Goal: Task Accomplishment & Management: Manage account settings

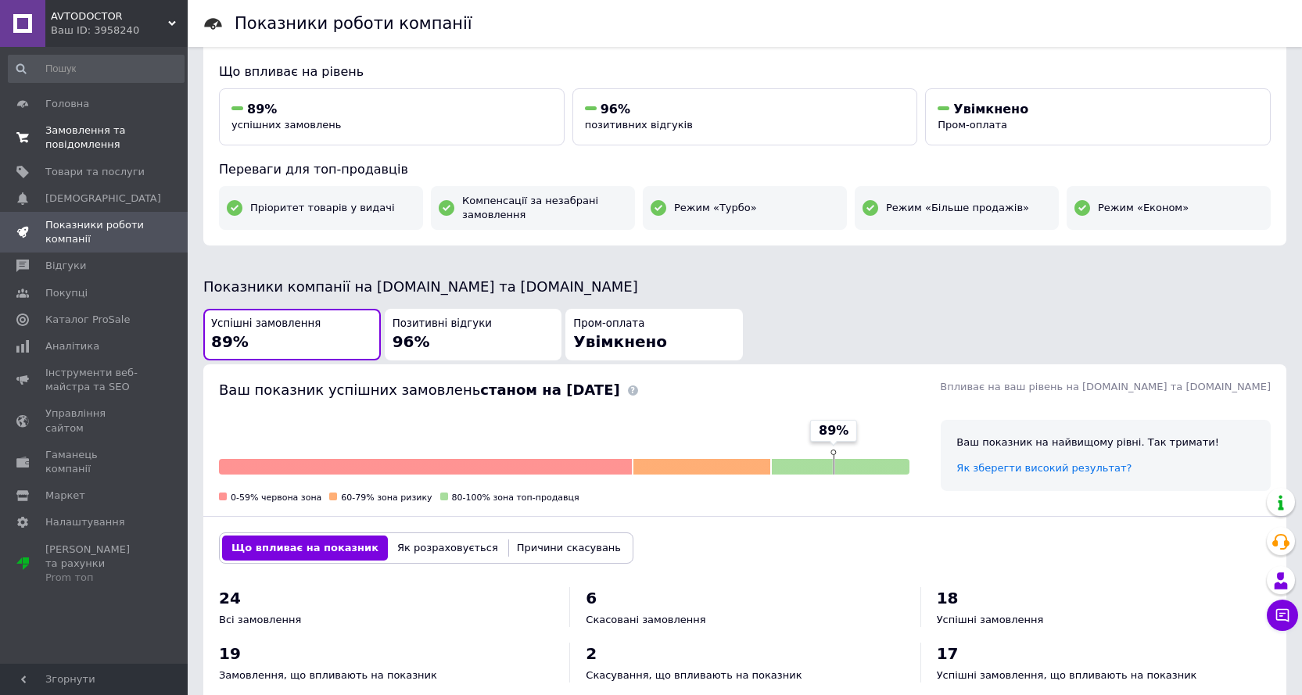
scroll to position [156, 0]
click at [69, 135] on span "Замовлення та повідомлення" at bounding box center [94, 138] width 99 height 28
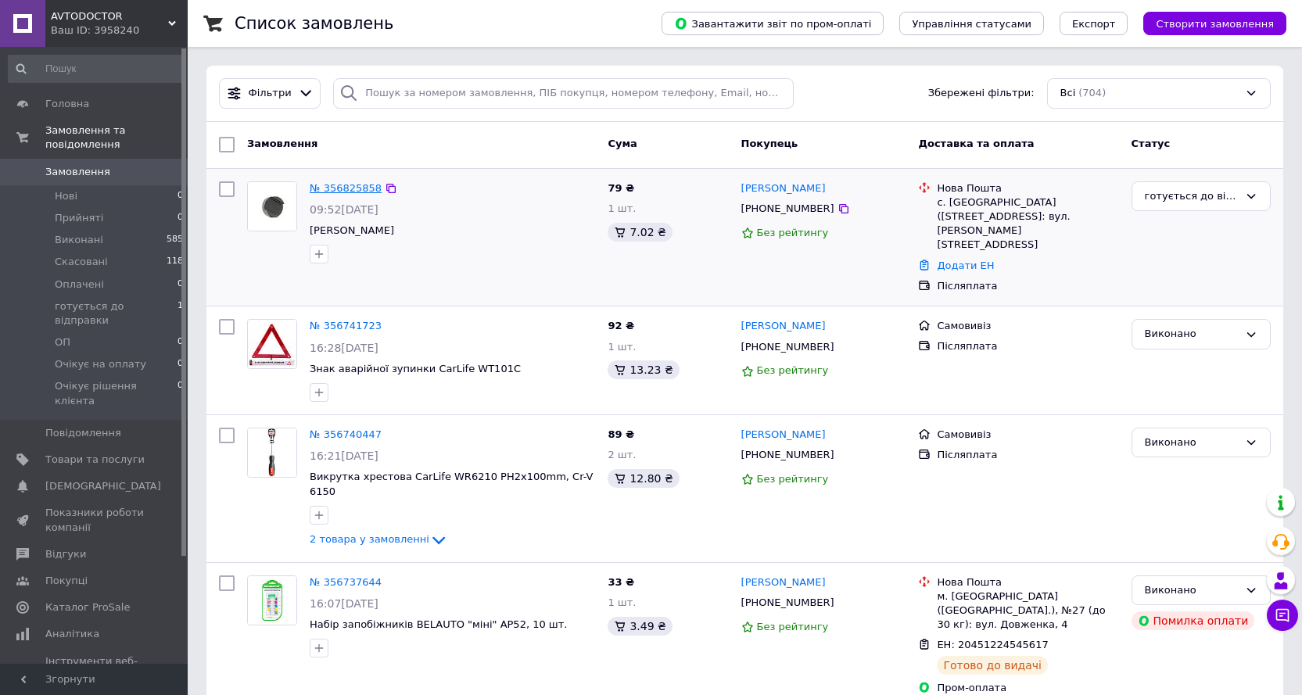
click at [343, 186] on link "№ 356825858" at bounding box center [346, 188] width 72 height 12
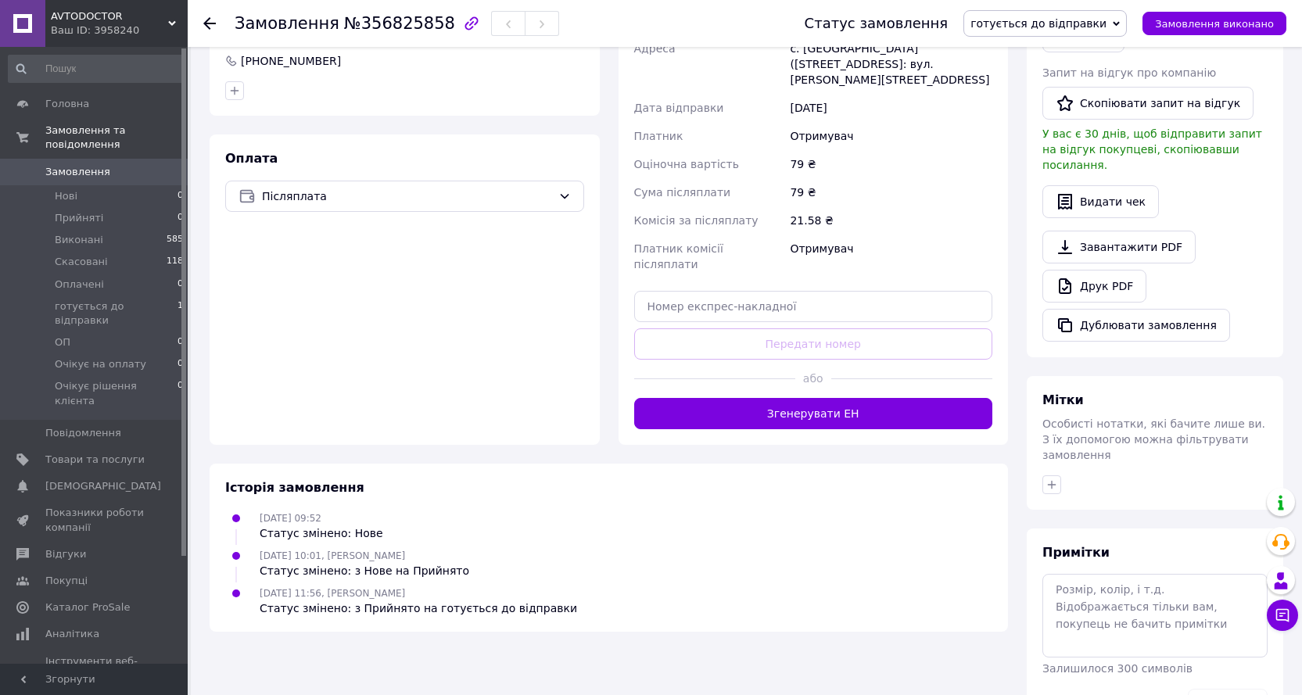
scroll to position [427, 0]
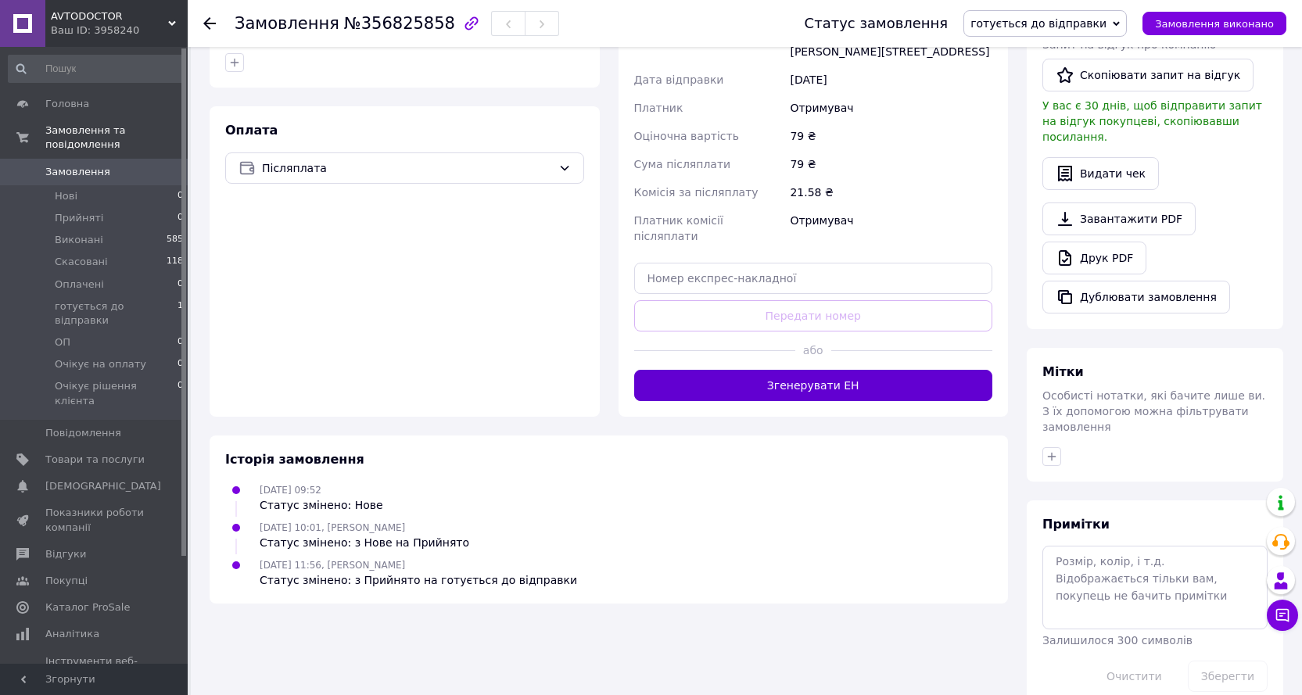
click at [865, 378] on button "Згенерувати ЕН" at bounding box center [813, 385] width 359 height 31
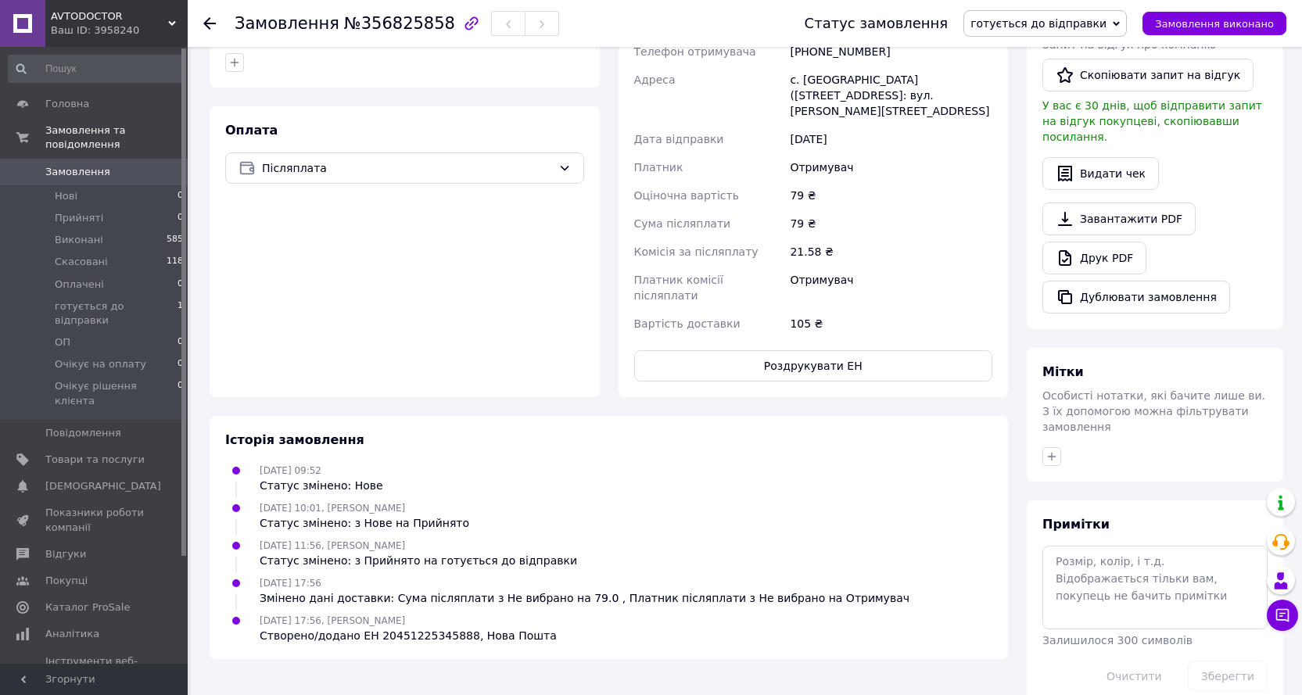
scroll to position [271, 0]
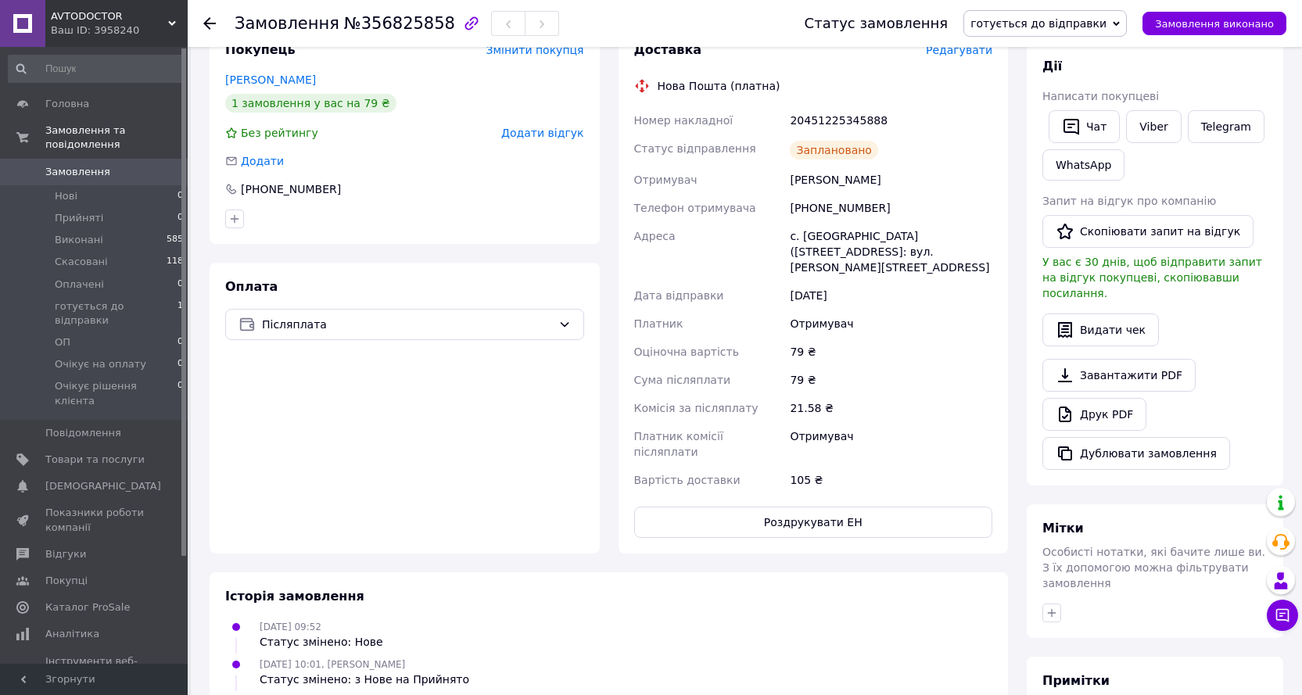
drag, startPoint x: 746, startPoint y: 299, endPoint x: 755, endPoint y: 300, distance: 9.5
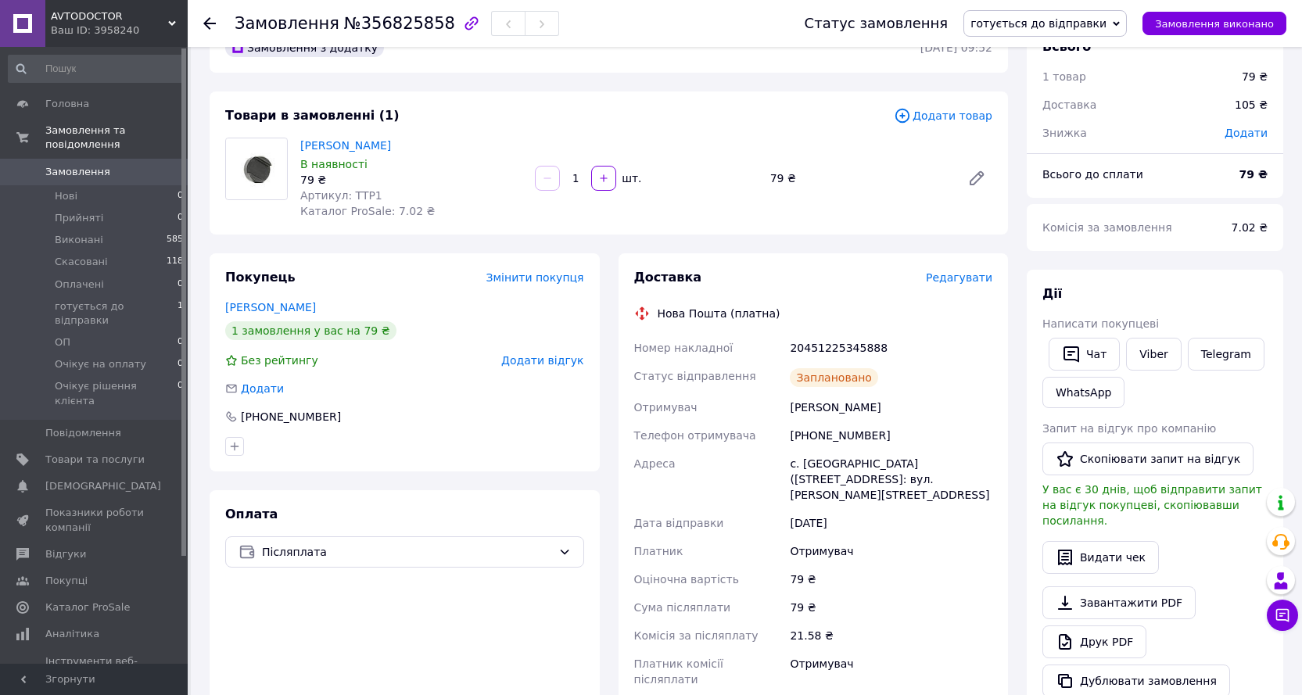
scroll to position [0, 0]
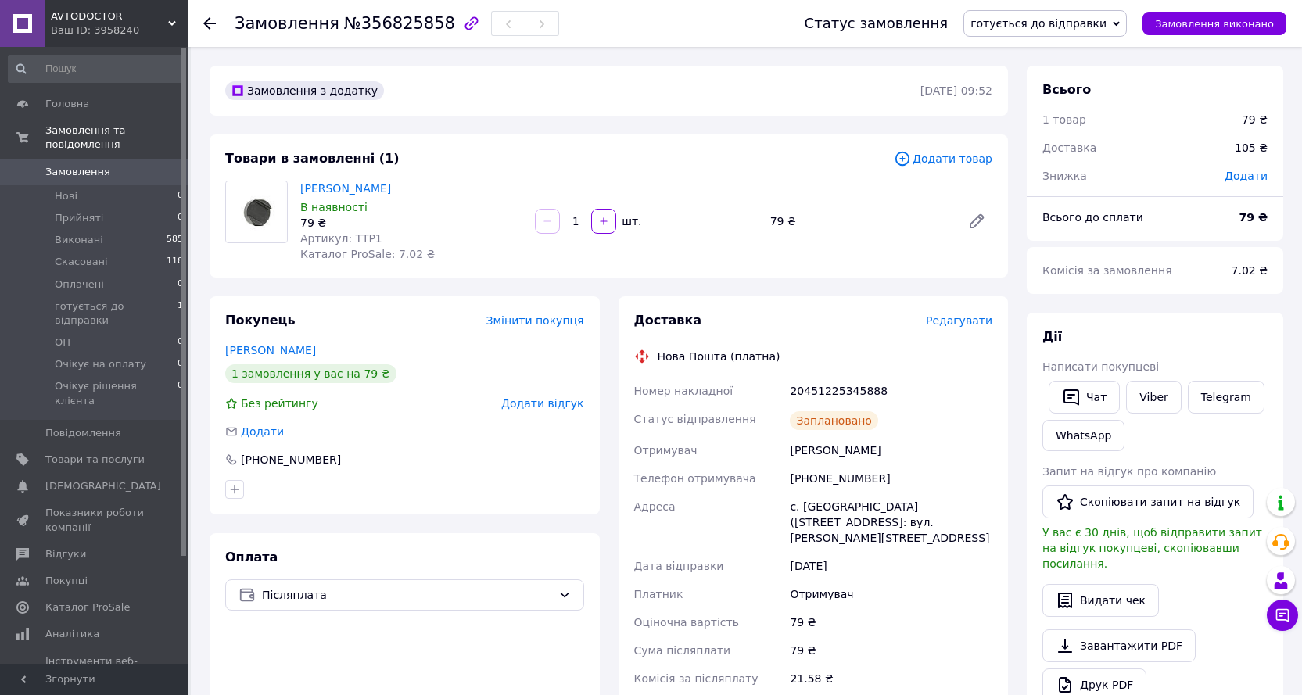
click at [104, 159] on link "Замовлення 0" at bounding box center [96, 172] width 192 height 27
